Goal: Task Accomplishment & Management: Manage account settings

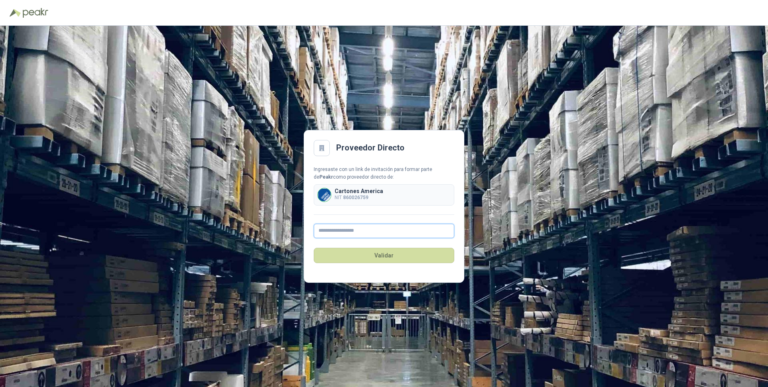
drag, startPoint x: 0, startPoint y: 0, endPoint x: 331, endPoint y: 233, distance: 404.8
click at [331, 233] on input "text" at bounding box center [384, 230] width 141 height 14
type input "**********"
click at [381, 257] on button "Validar" at bounding box center [384, 255] width 141 height 15
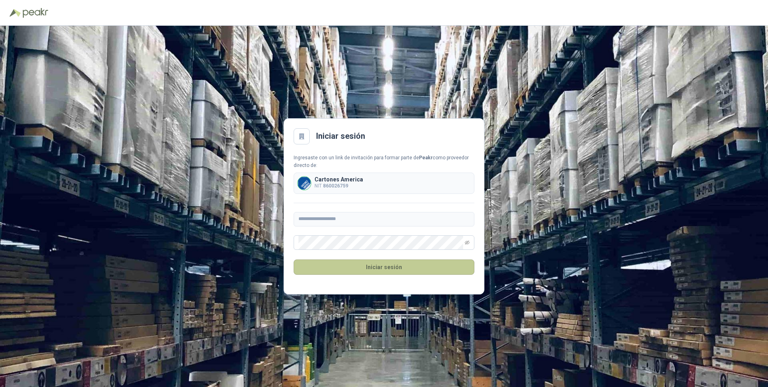
click at [377, 265] on button "Iniciar sesión" at bounding box center [384, 266] width 181 height 15
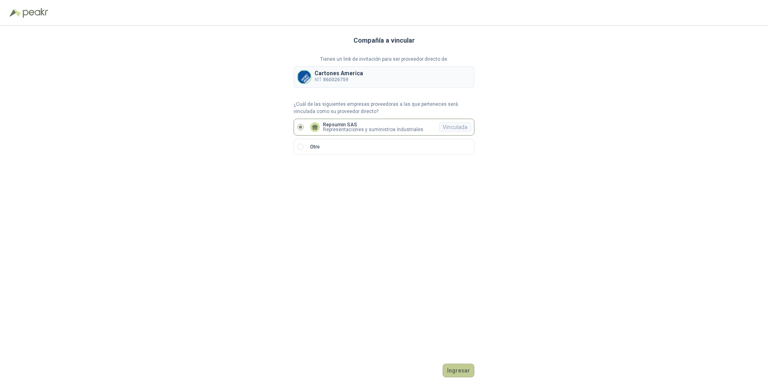
click at [454, 369] on button "Ingresar" at bounding box center [459, 370] width 32 height 14
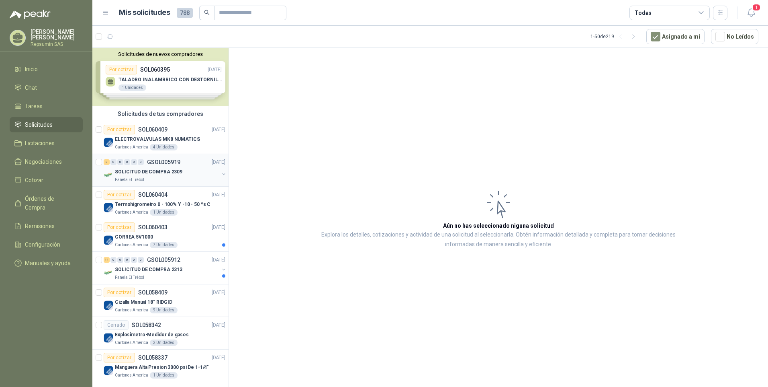
click at [221, 174] on button "button" at bounding box center [224, 174] width 6 height 6
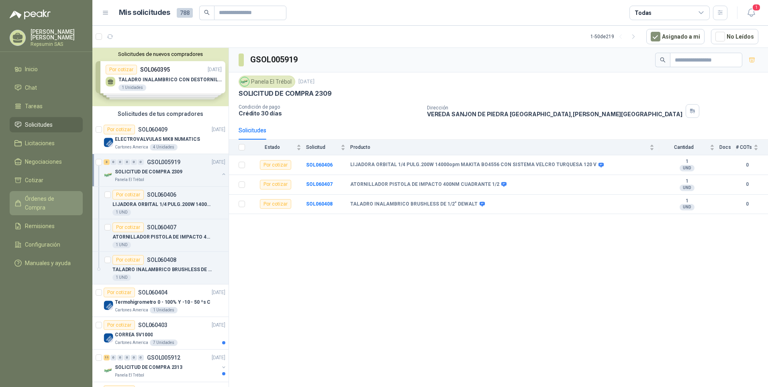
click at [41, 200] on span "Órdenes de Compra" at bounding box center [50, 203] width 50 height 18
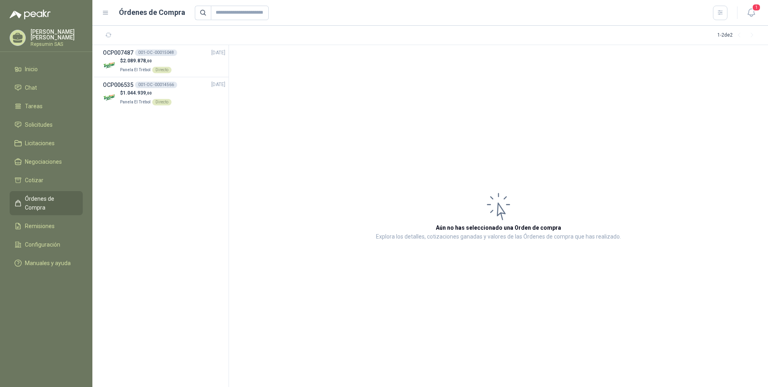
click at [47, 37] on p "[PERSON_NAME] [PERSON_NAME]" at bounding box center [57, 34] width 52 height 11
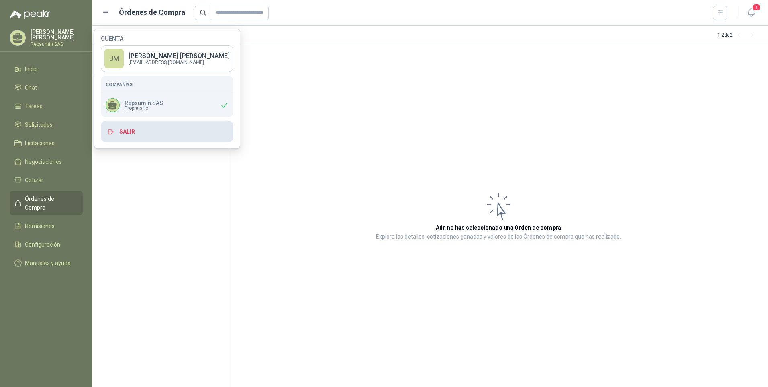
click at [119, 129] on button "Salir" at bounding box center [167, 131] width 133 height 21
